Goal: Download file/media

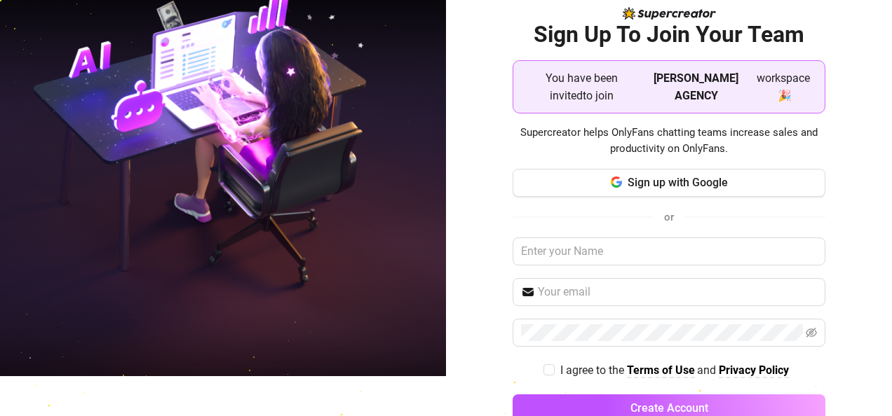
scroll to position [39, 0]
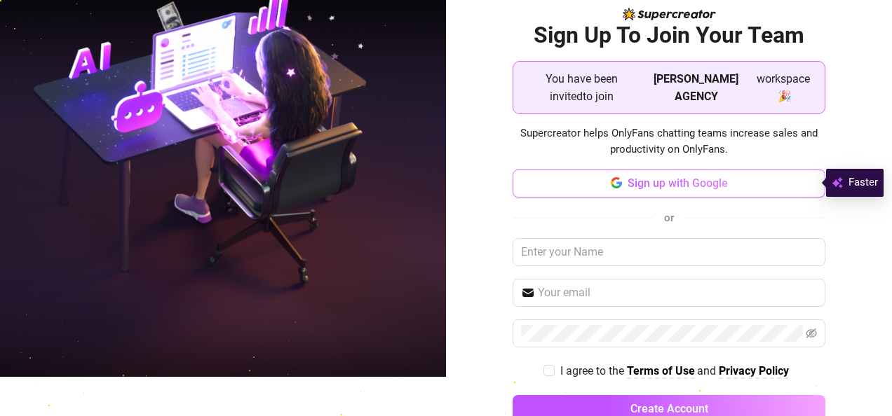
click at [587, 185] on button "Sign up with Google" at bounding box center [668, 184] width 313 height 28
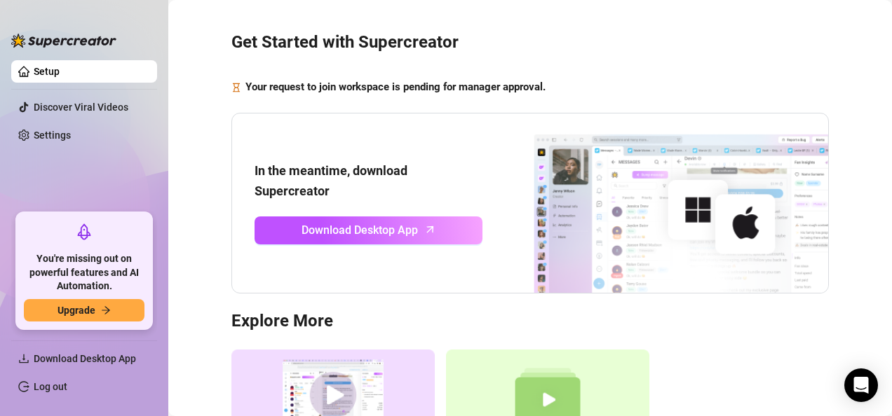
scroll to position [31, 0]
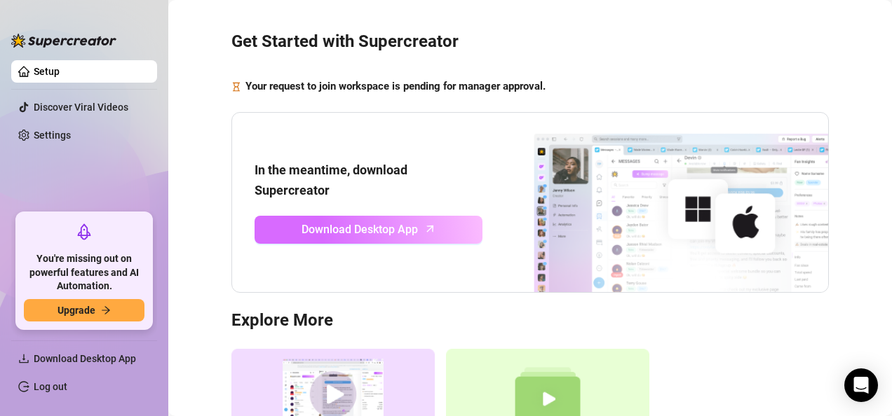
click at [365, 223] on span "Download Desktop App" at bounding box center [359, 230] width 116 height 18
